Goal: Task Accomplishment & Management: Use online tool/utility

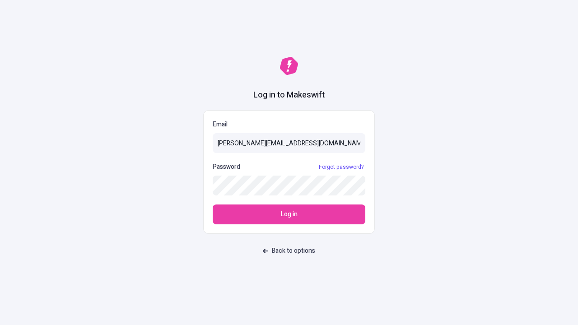
type input "sasha+test-ui@makeswift.com"
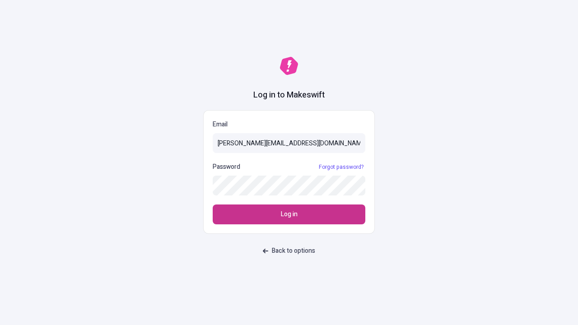
click at [289, 215] on span "Log in" at bounding box center [289, 215] width 17 height 10
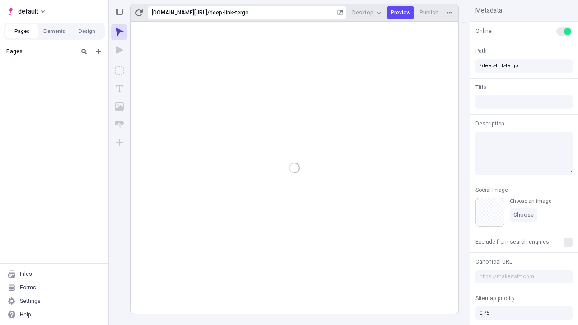
type input "/deep-link-tergo"
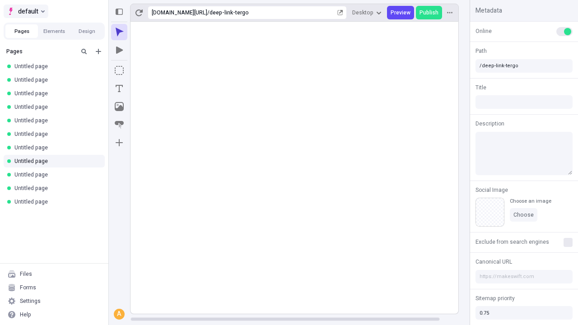
click at [25, 11] on span "default" at bounding box center [28, 11] width 20 height 11
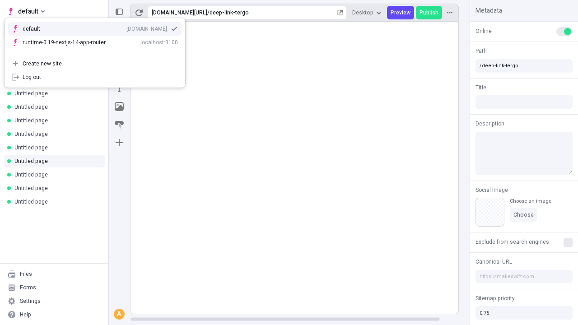
click at [126, 27] on div "[DOMAIN_NAME]" at bounding box center [146, 28] width 41 height 7
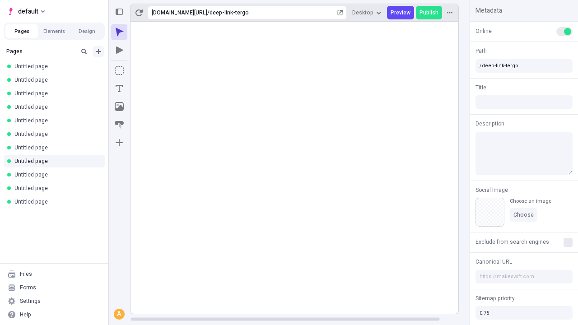
click at [98, 51] on icon "Add new" at bounding box center [98, 51] width 5 height 5
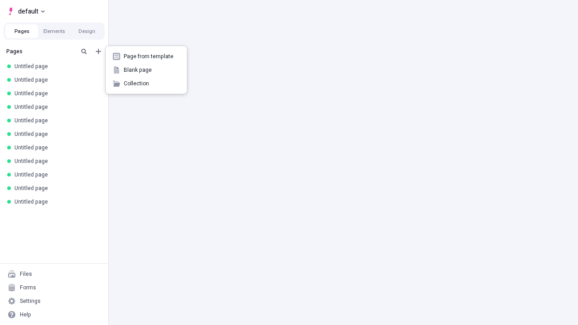
click at [146, 70] on span "Blank page" at bounding box center [152, 69] width 56 height 7
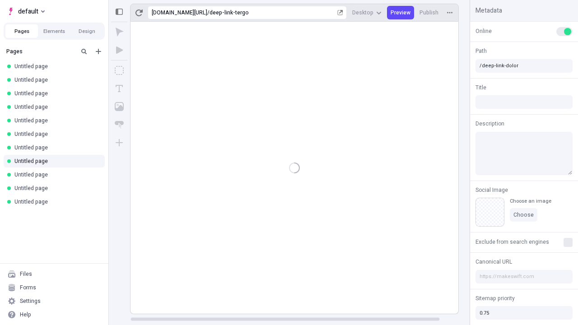
type input "/deep-link-dolor"
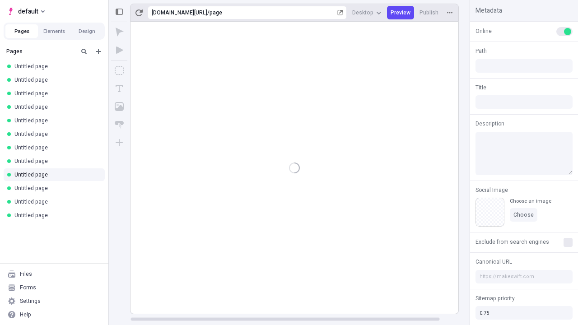
type input "/page"
